Goal: Transaction & Acquisition: Download file/media

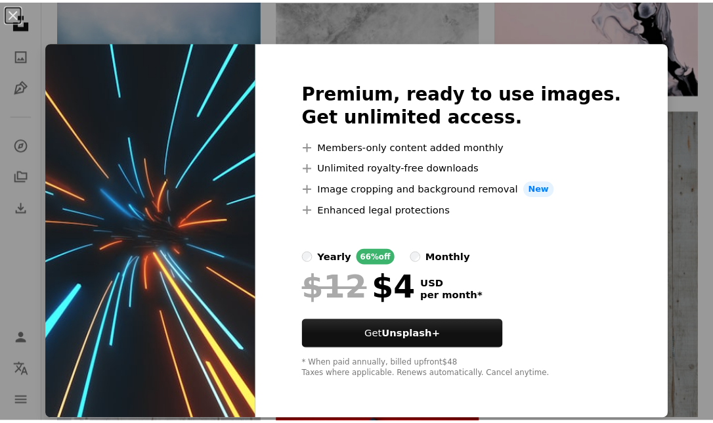
scroll to position [1674, 0]
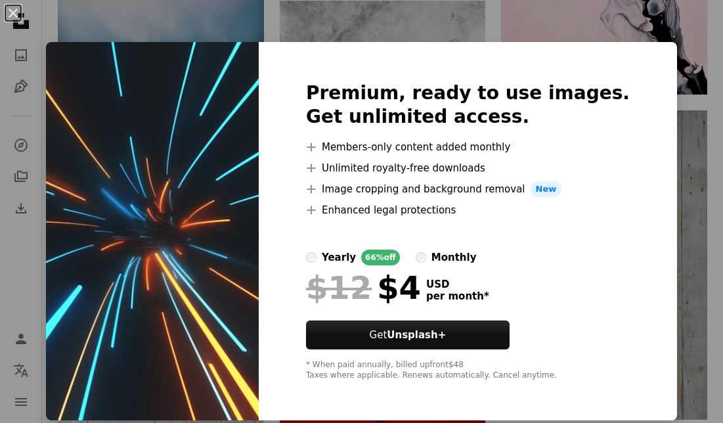
click at [239, 262] on img at bounding box center [152, 231] width 213 height 378
click at [692, 256] on div "An X shape Premium, ready to use images. Get unlimited access. A plus sign Memb…" at bounding box center [361, 211] width 723 height 423
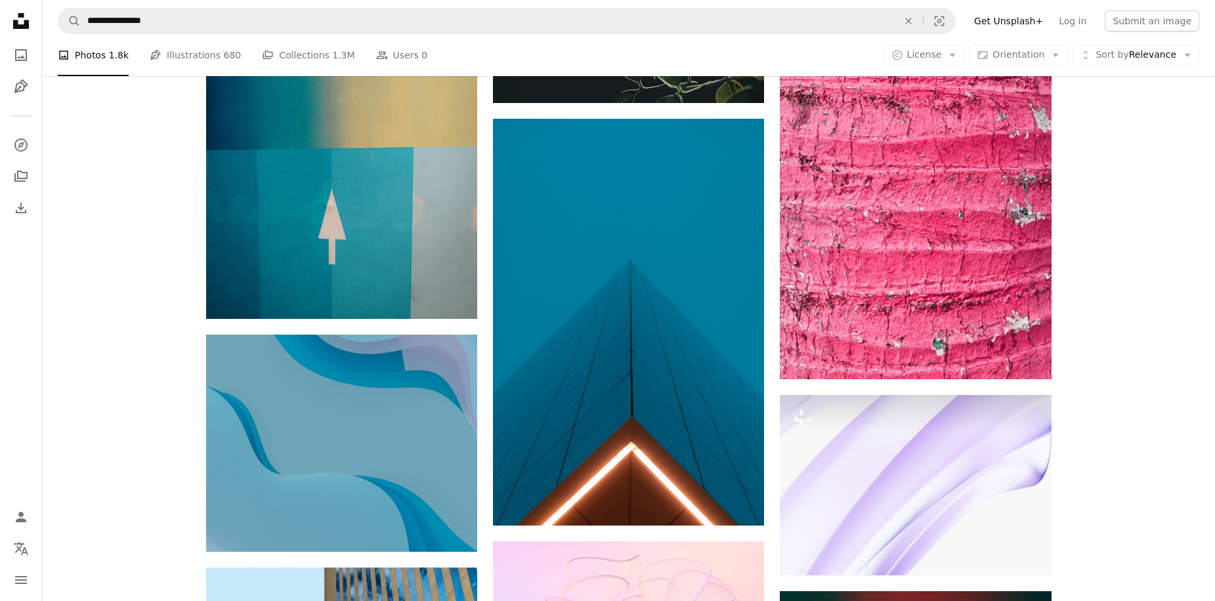
scroll to position [6903, 0]
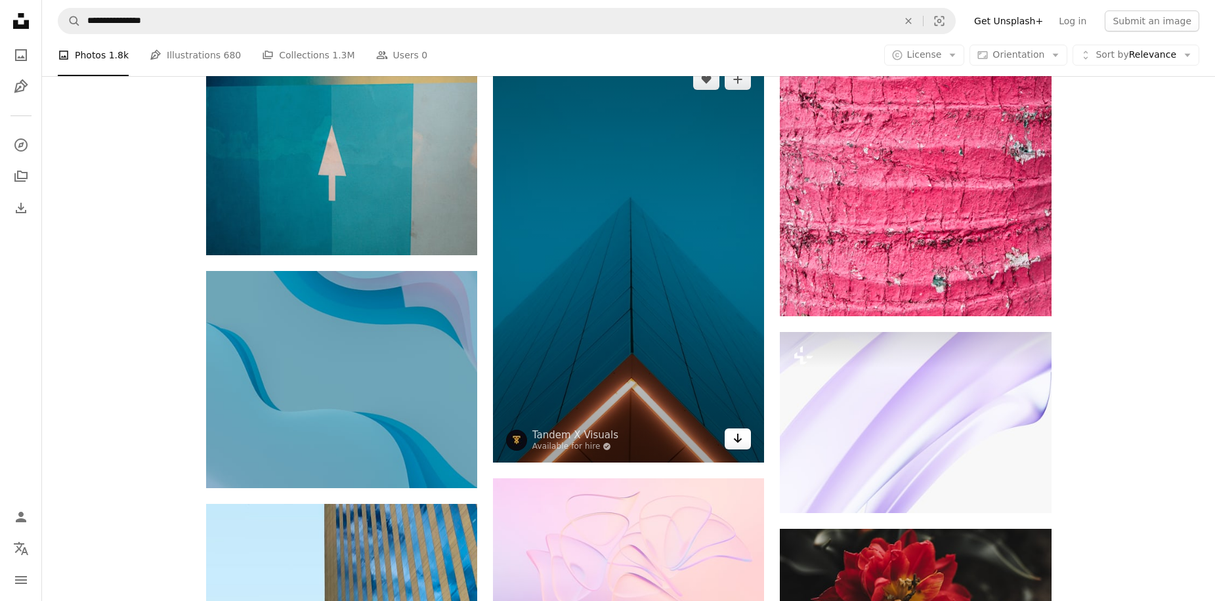
click at [712, 422] on icon "Arrow pointing down" at bounding box center [738, 439] width 11 height 16
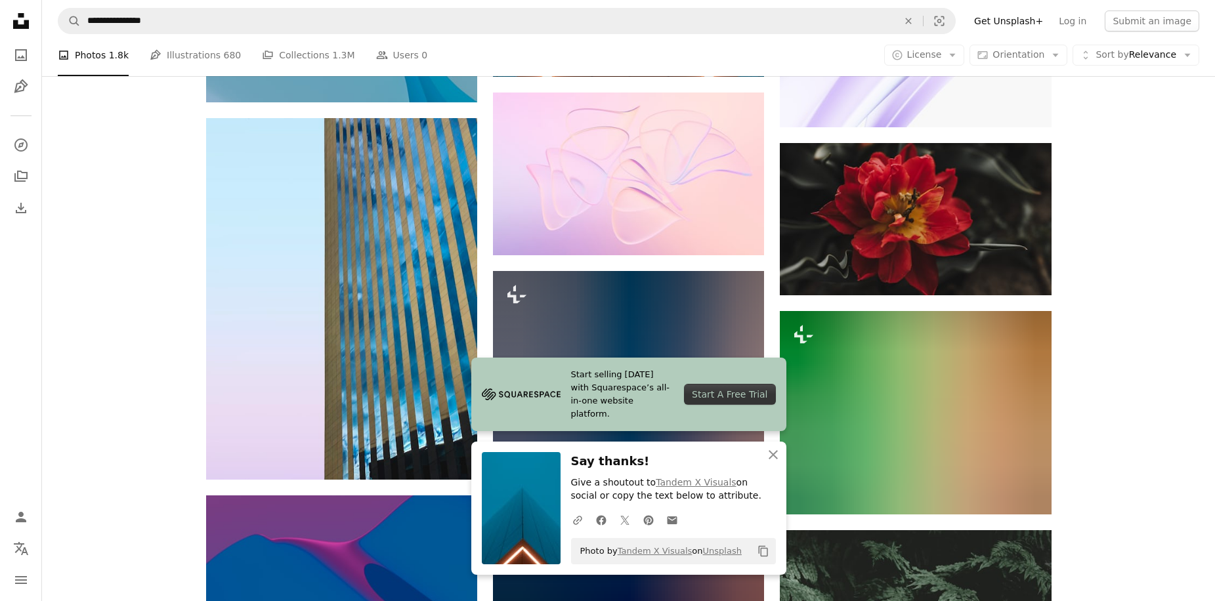
scroll to position [7297, 0]
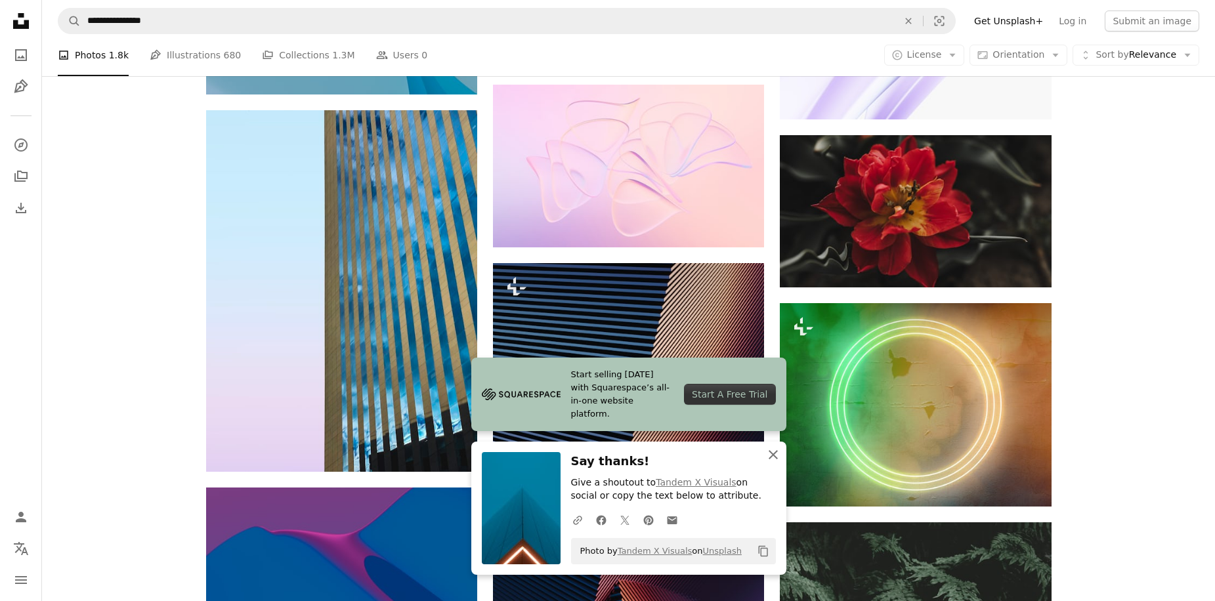
click at [712, 422] on icon "An X shape" at bounding box center [774, 455] width 16 height 16
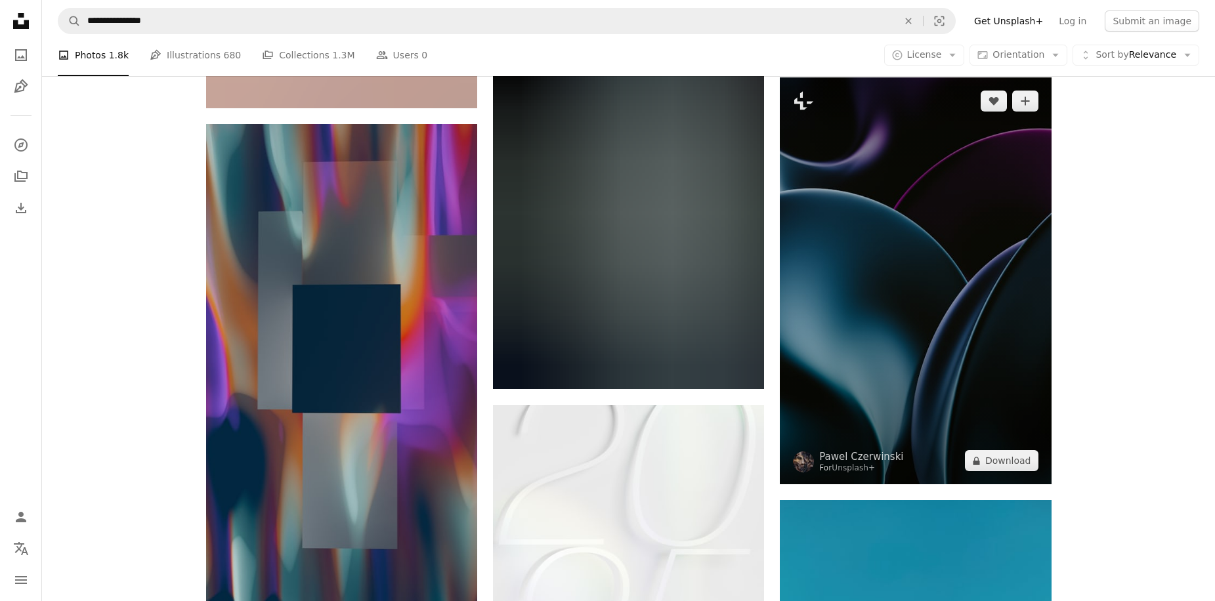
scroll to position [13732, 0]
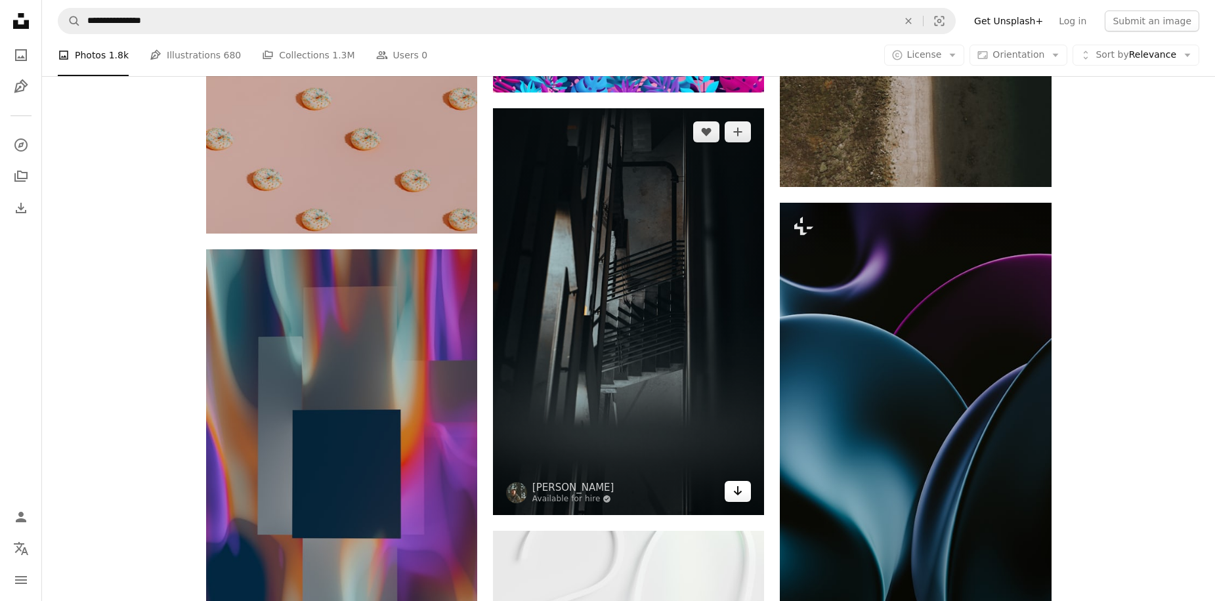
click at [712, 422] on icon "Arrow pointing down" at bounding box center [738, 491] width 11 height 16
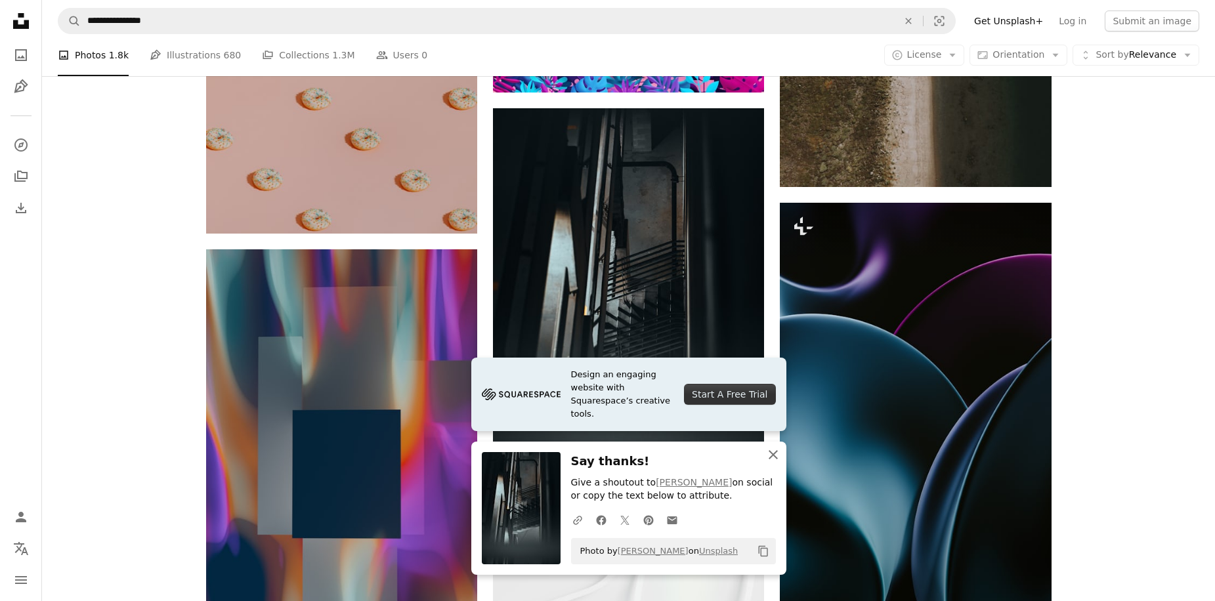
click at [712, 422] on icon "button" at bounding box center [773, 454] width 9 height 9
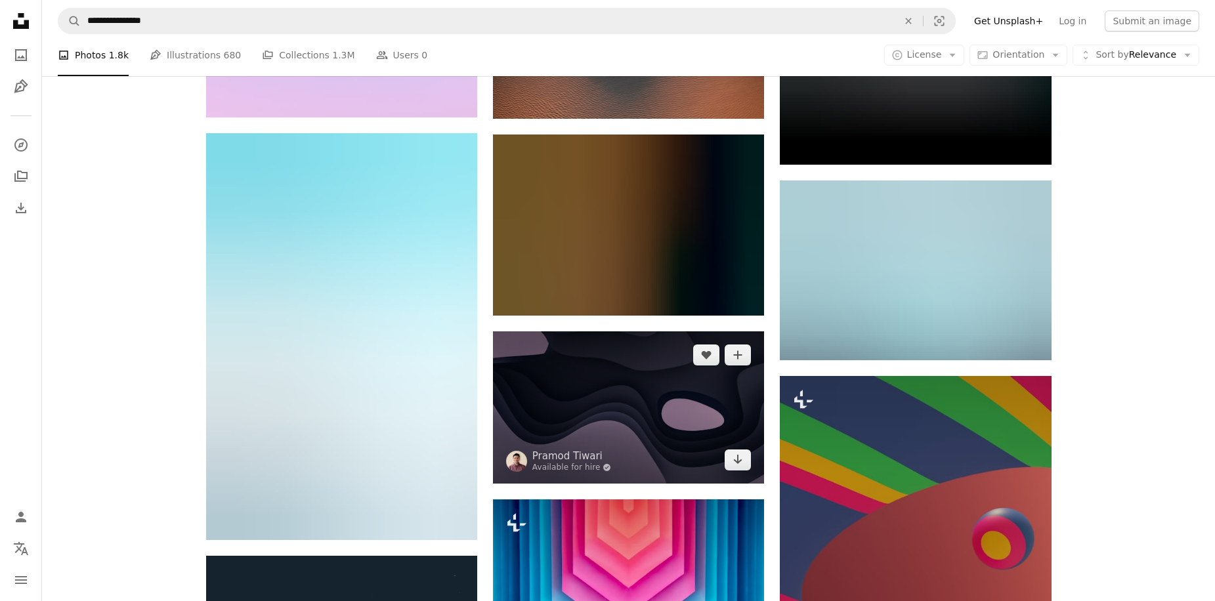
scroll to position [32379, 0]
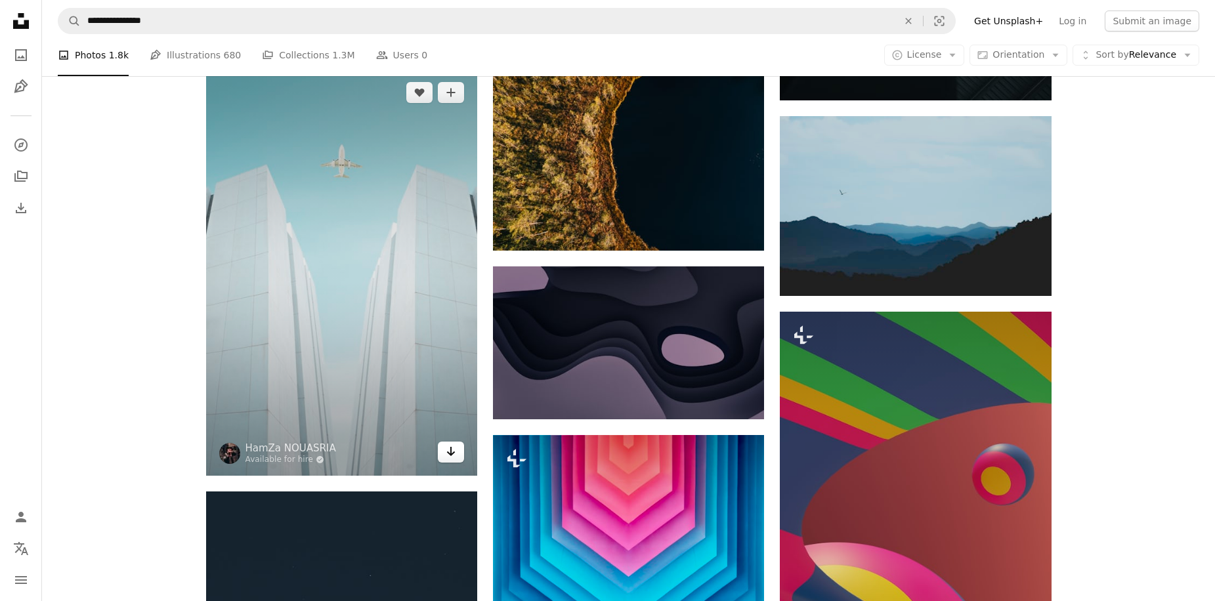
click at [448, 422] on icon "Download" at bounding box center [451, 451] width 9 height 9
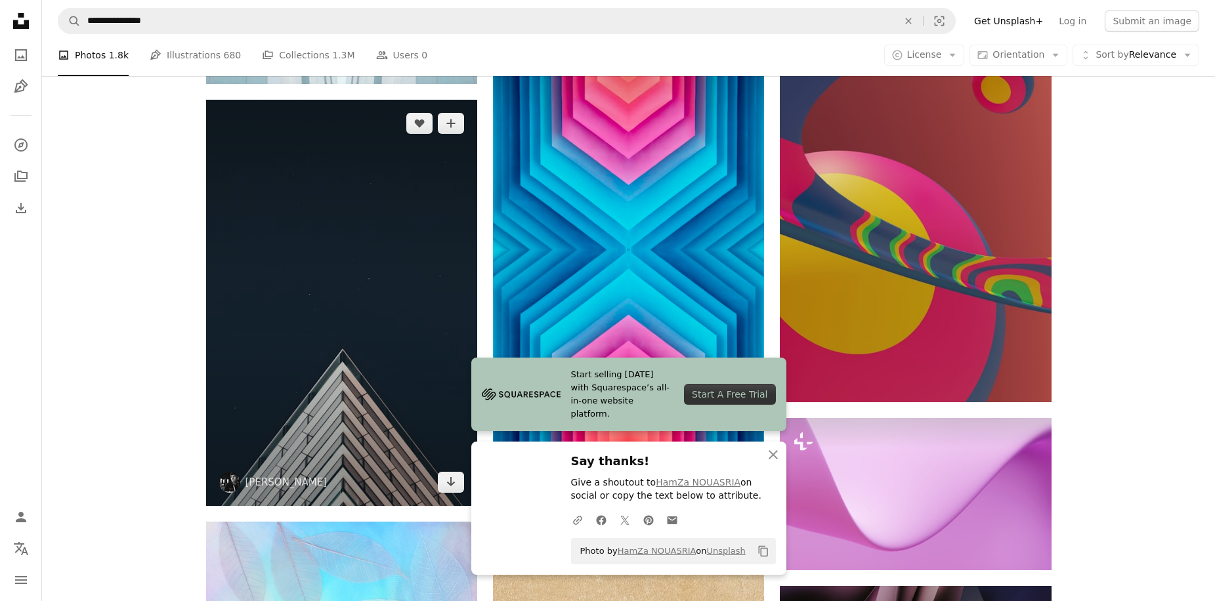
scroll to position [32905, 0]
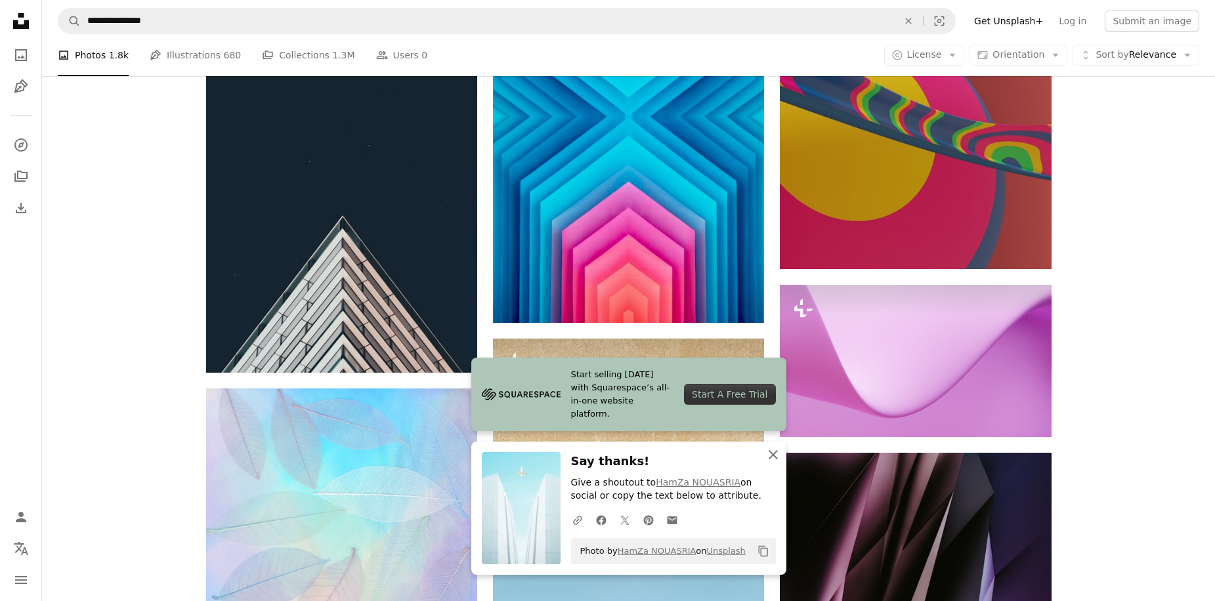
click at [712, 422] on icon "button" at bounding box center [773, 454] width 9 height 9
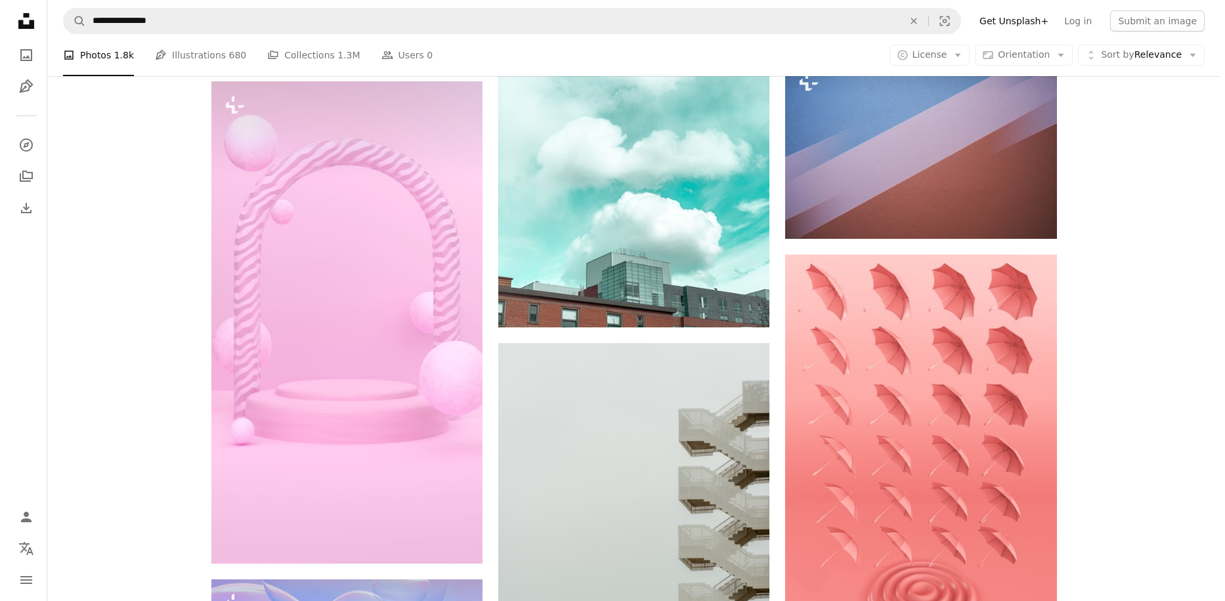
scroll to position [45708, 0]
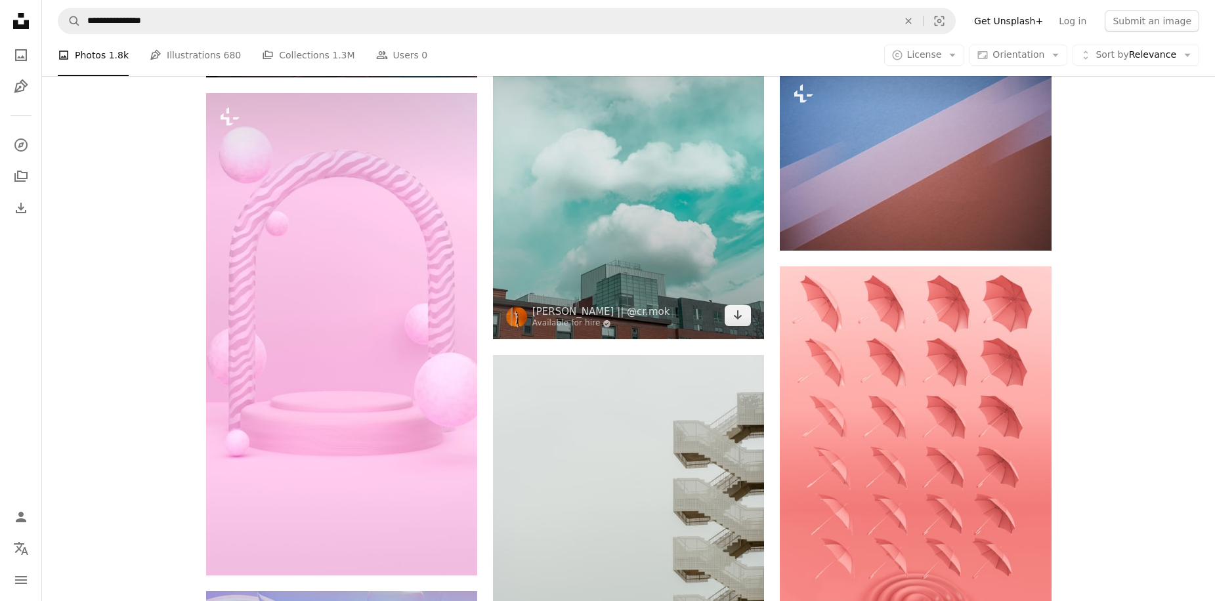
click at [643, 215] on img at bounding box center [628, 159] width 271 height 362
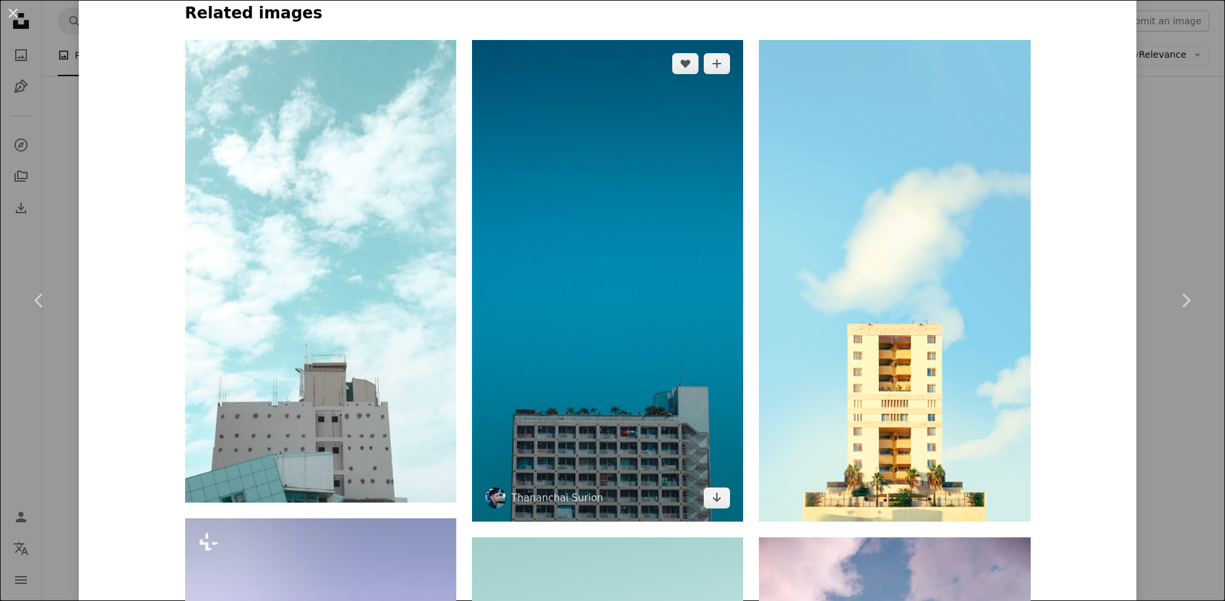
scroll to position [919, 0]
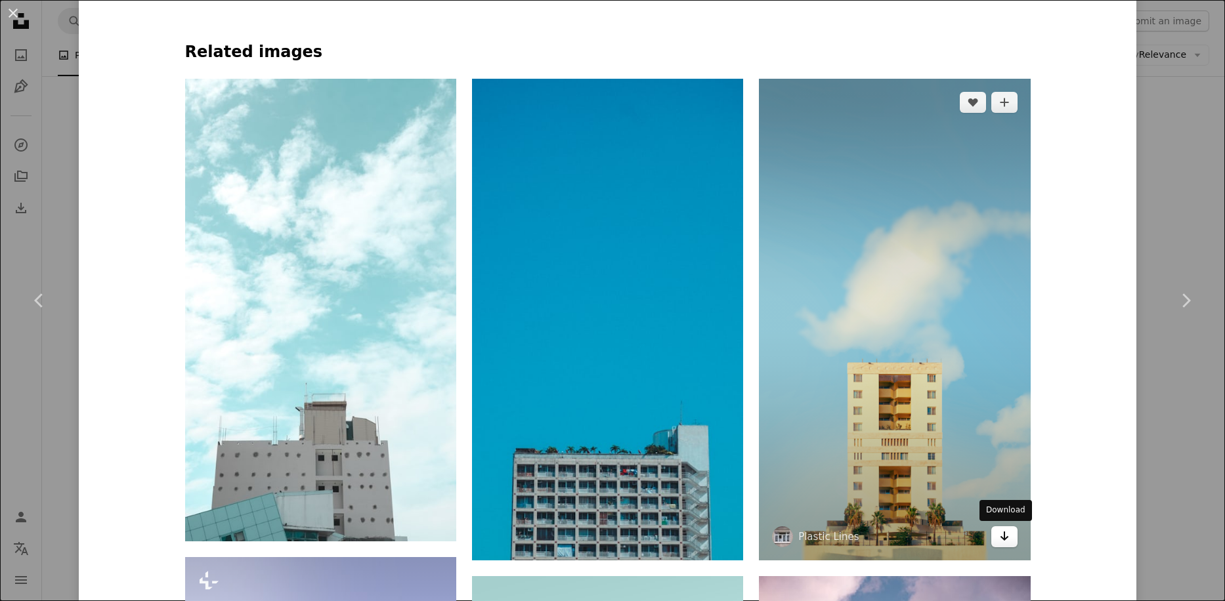
click at [712, 422] on icon "Arrow pointing down" at bounding box center [1004, 537] width 11 height 16
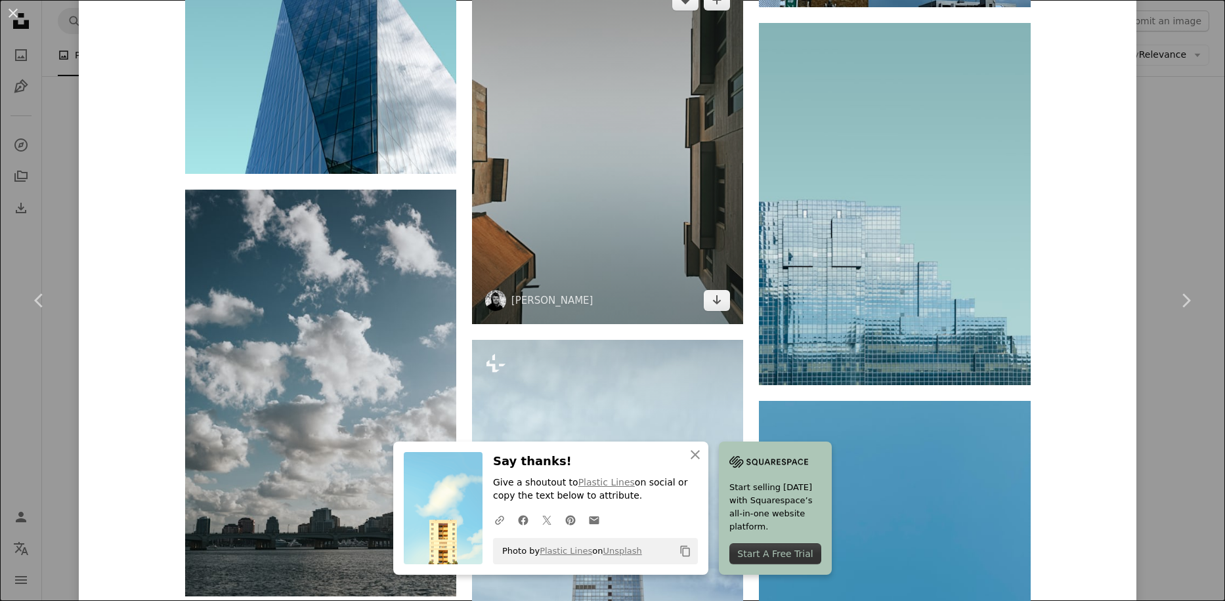
scroll to position [3152, 0]
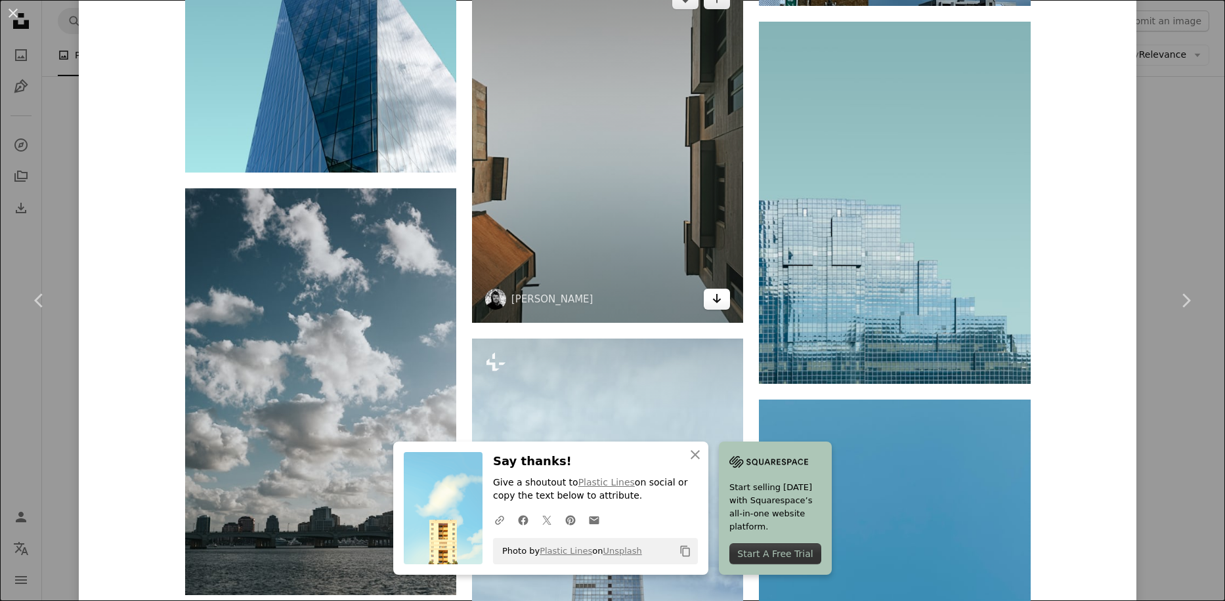
click at [712, 304] on icon "Arrow pointing down" at bounding box center [717, 299] width 11 height 16
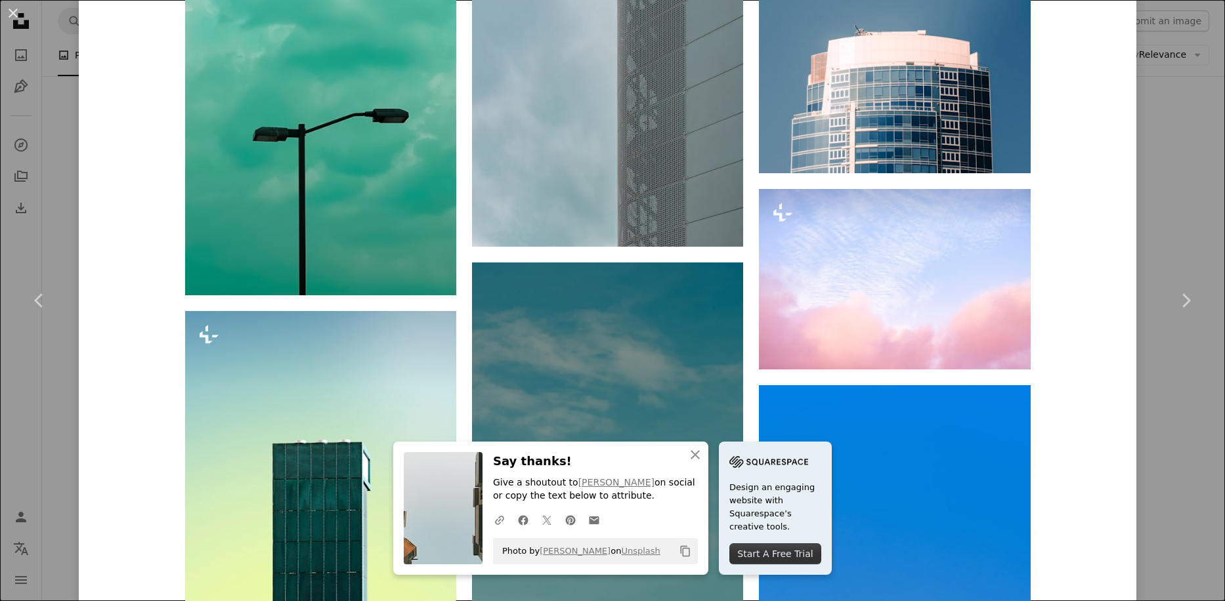
scroll to position [6544, 0]
